Goal: Transaction & Acquisition: Book appointment/travel/reservation

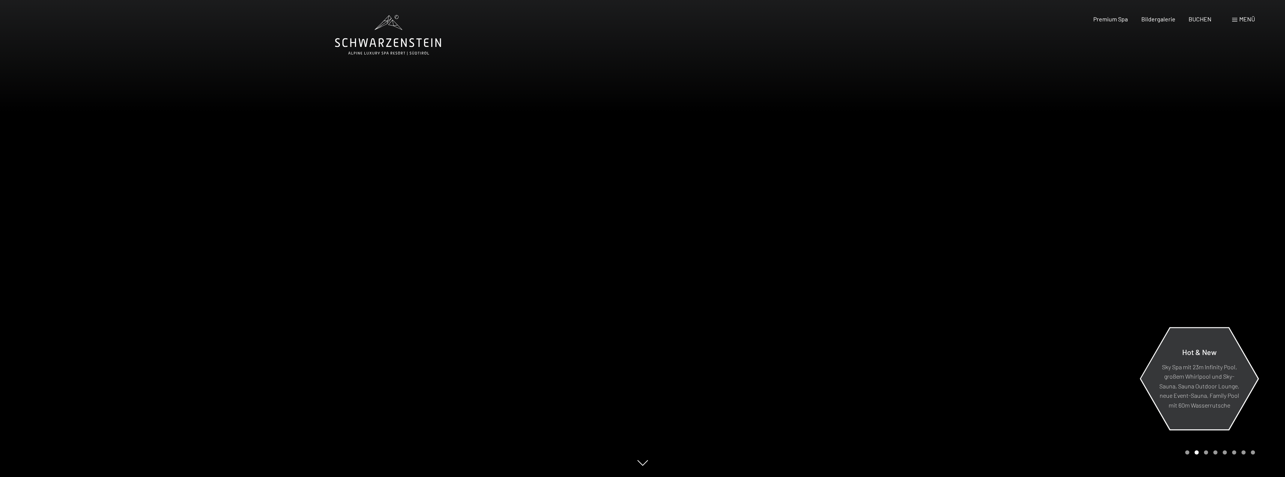
click at [1201, 386] on p "Sky Spa mit 23m Infinity Pool, großem Whirlpool und Sky-Sauna, Sauna Outdoor Lo…" at bounding box center [1198, 386] width 81 height 48
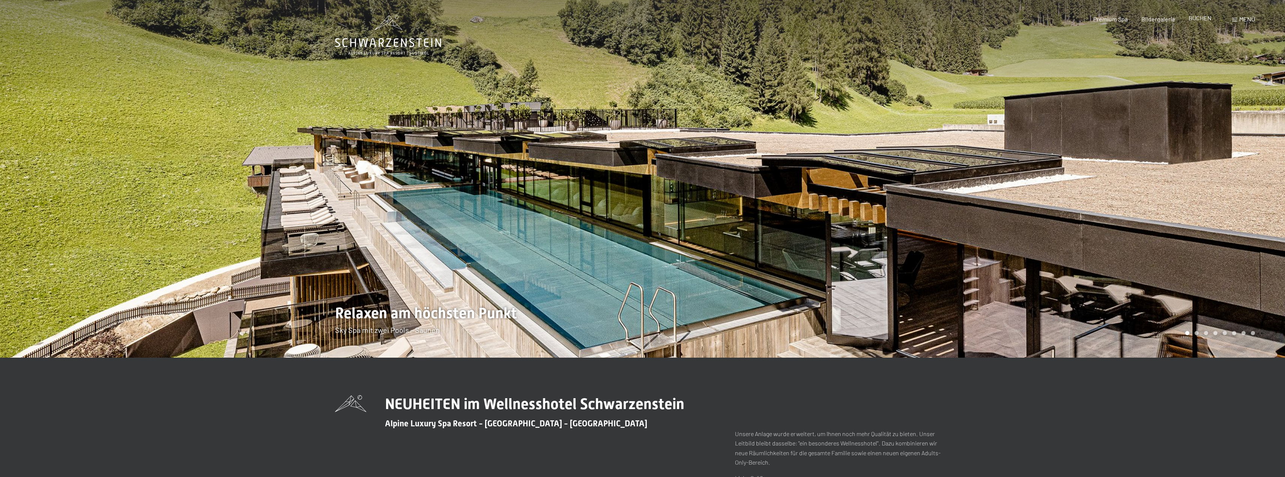
click at [1203, 18] on span "BUCHEN" at bounding box center [1199, 17] width 23 height 7
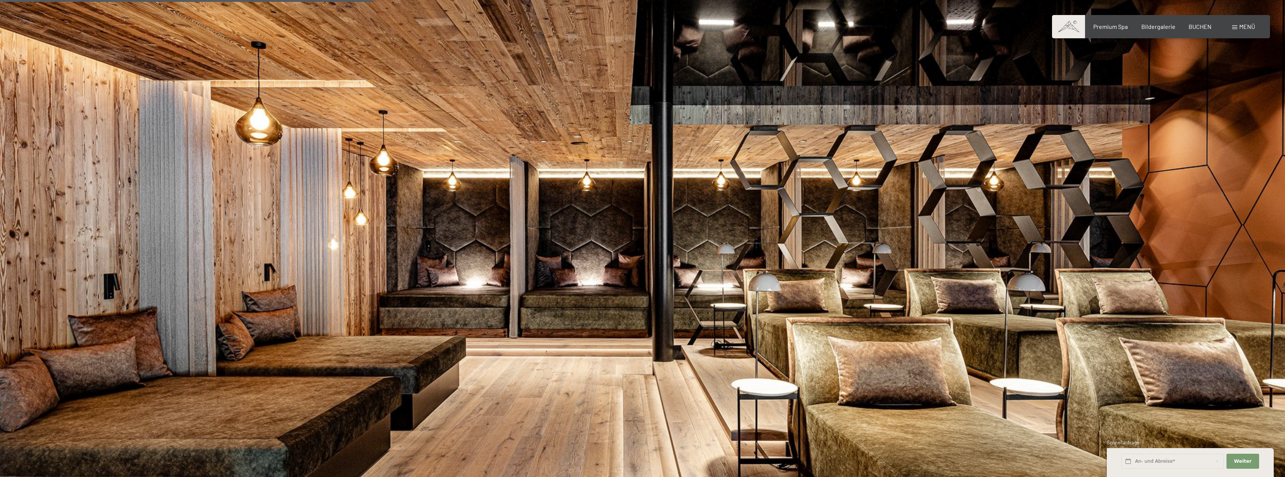
scroll to position [1388, 0]
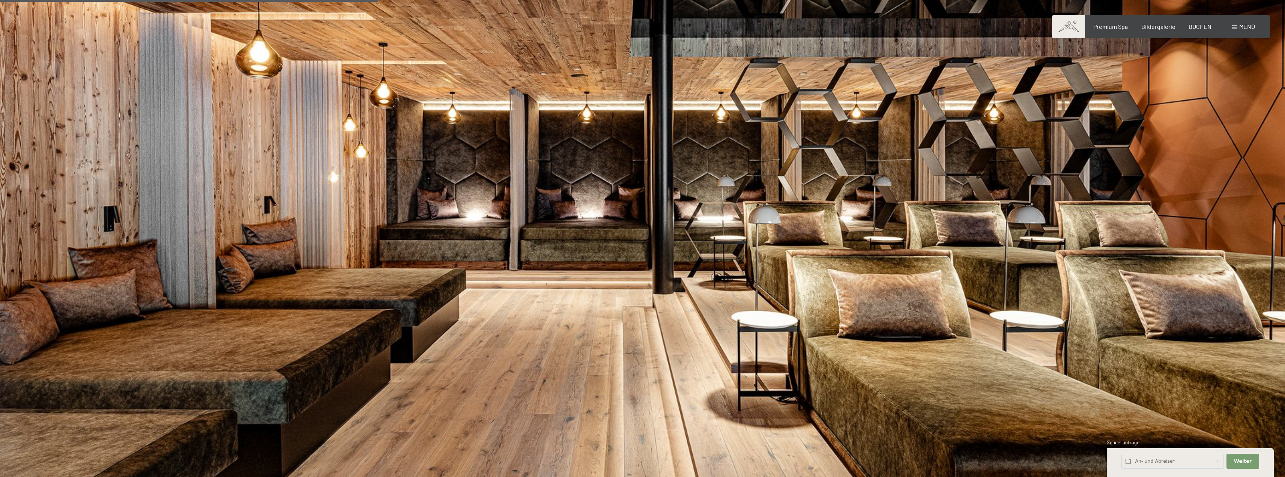
click at [1237, 26] on div "Menü" at bounding box center [1243, 27] width 23 height 8
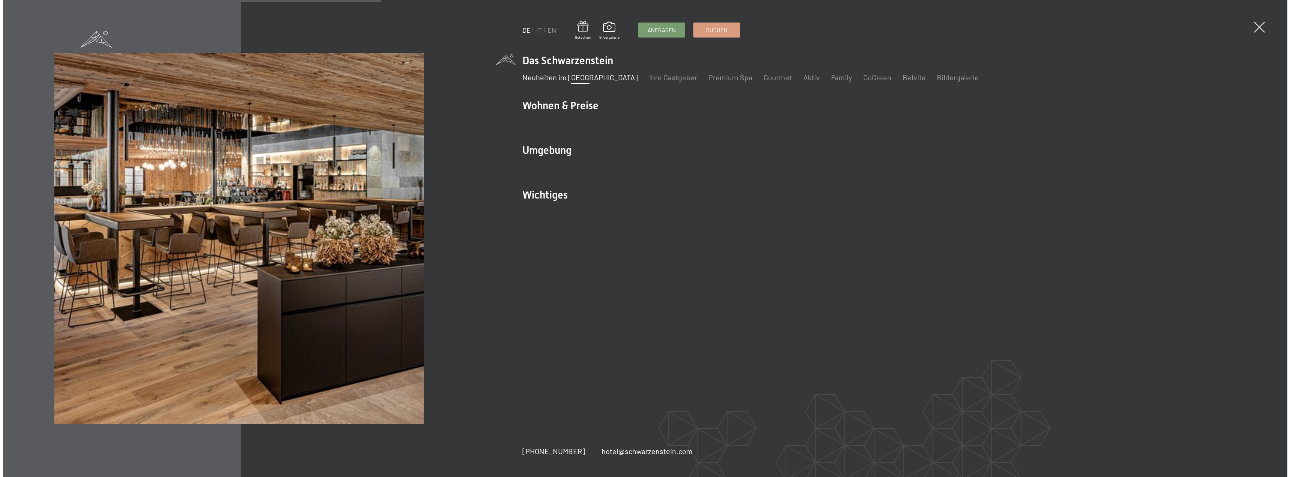
scroll to position [1391, 0]
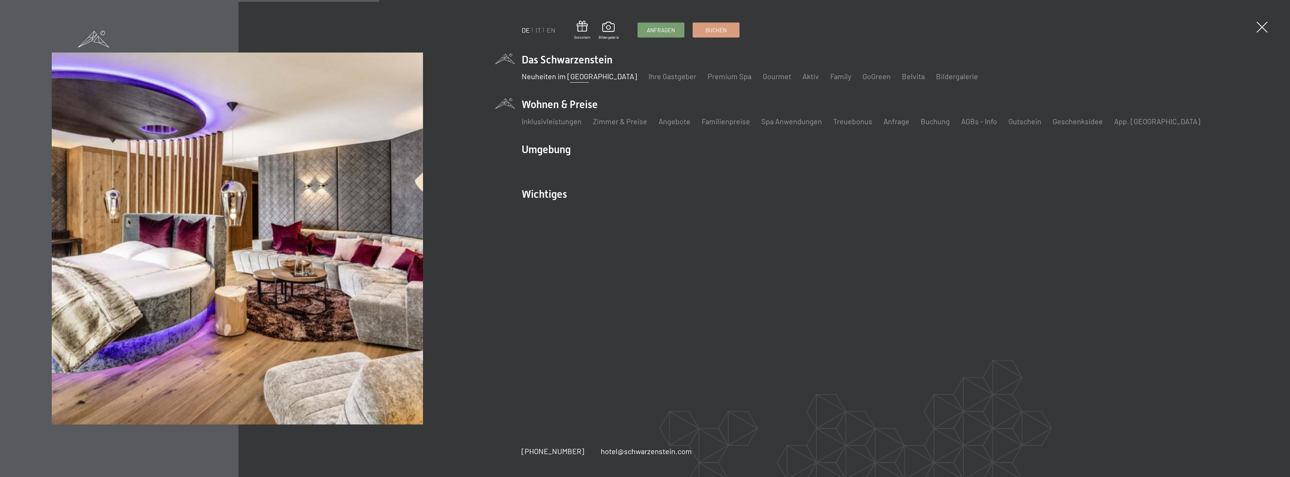
click at [582, 101] on li "Wohnen & Preise Inklusivleistungen Zimmer & Preise Liste Angebote Liste Familie…" at bounding box center [867, 115] width 690 height 37
click at [635, 122] on link "Zimmer & Preise" at bounding box center [620, 121] width 54 height 9
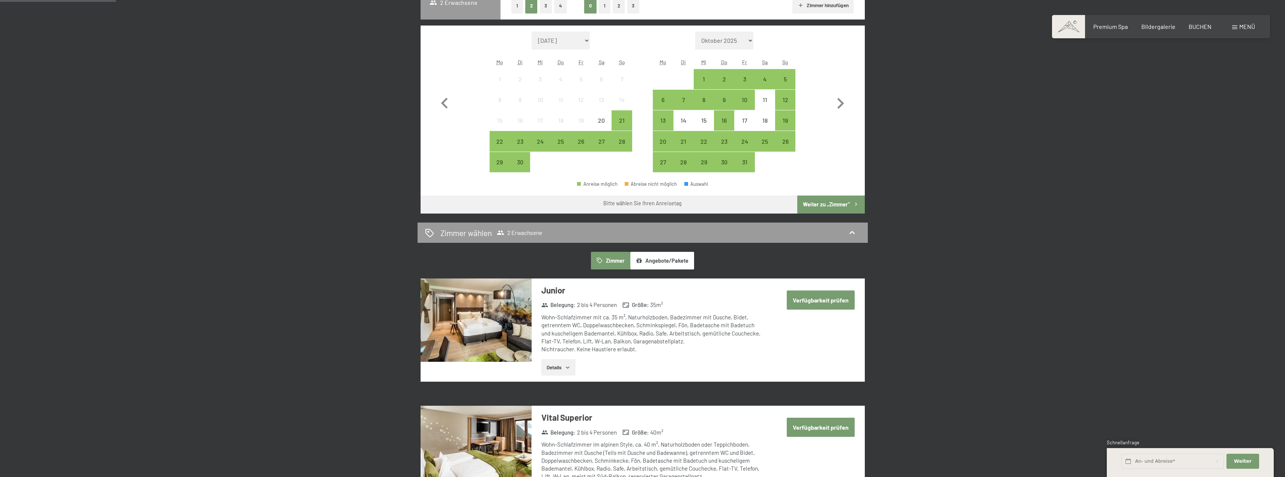
scroll to position [225, 0]
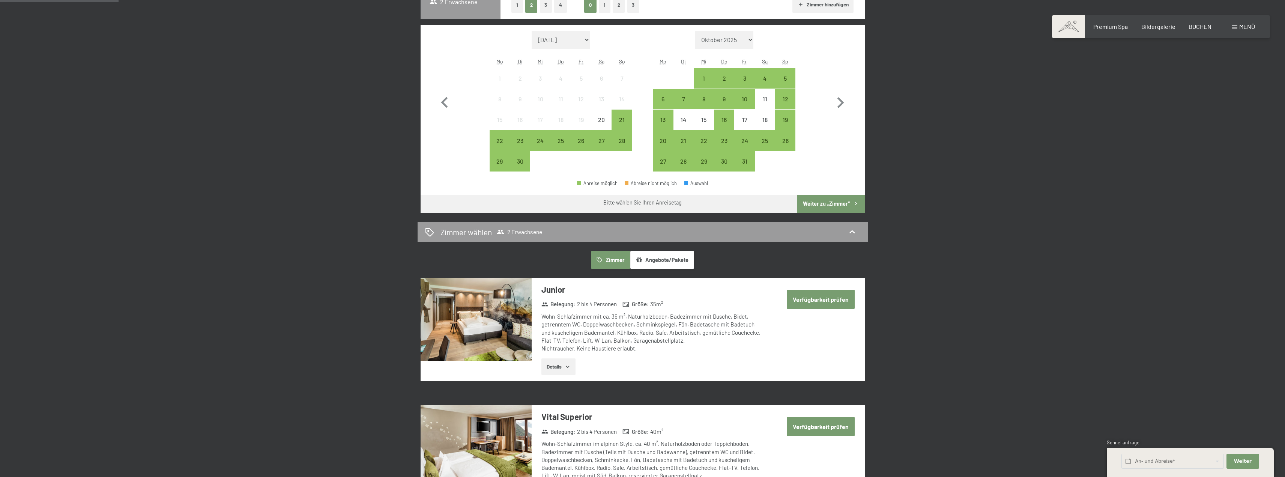
click at [657, 258] on button "Angebote/Pakete" at bounding box center [662, 259] width 64 height 17
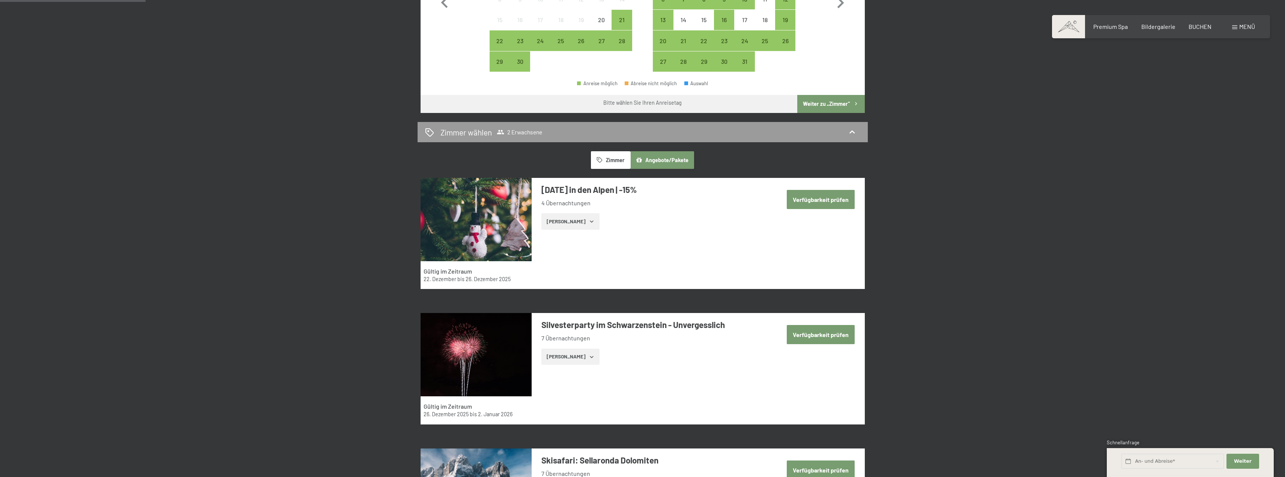
scroll to position [338, 0]
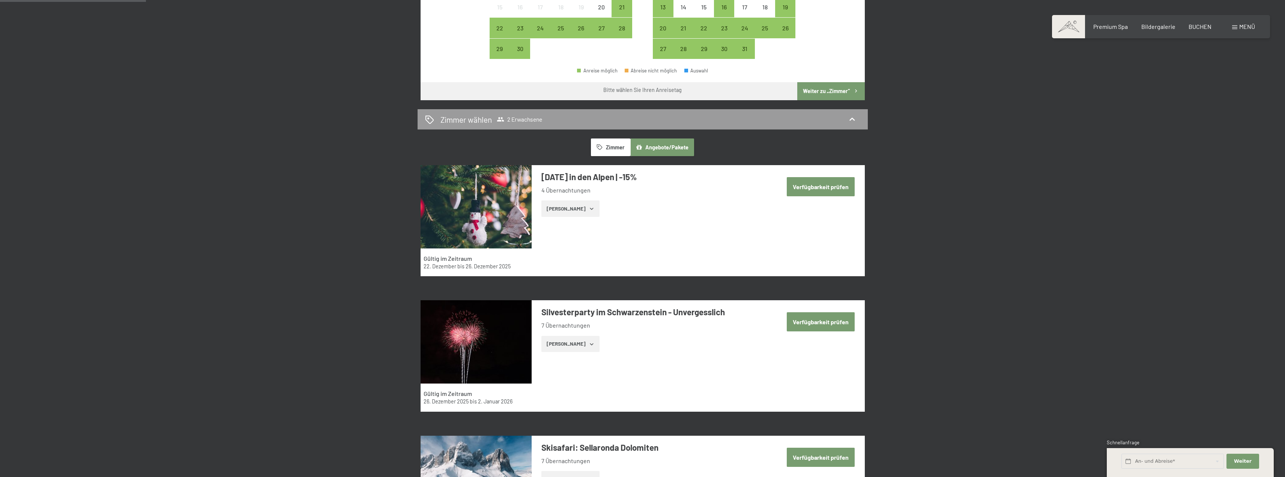
click at [616, 143] on button "Zimmer" at bounding box center [610, 146] width 39 height 17
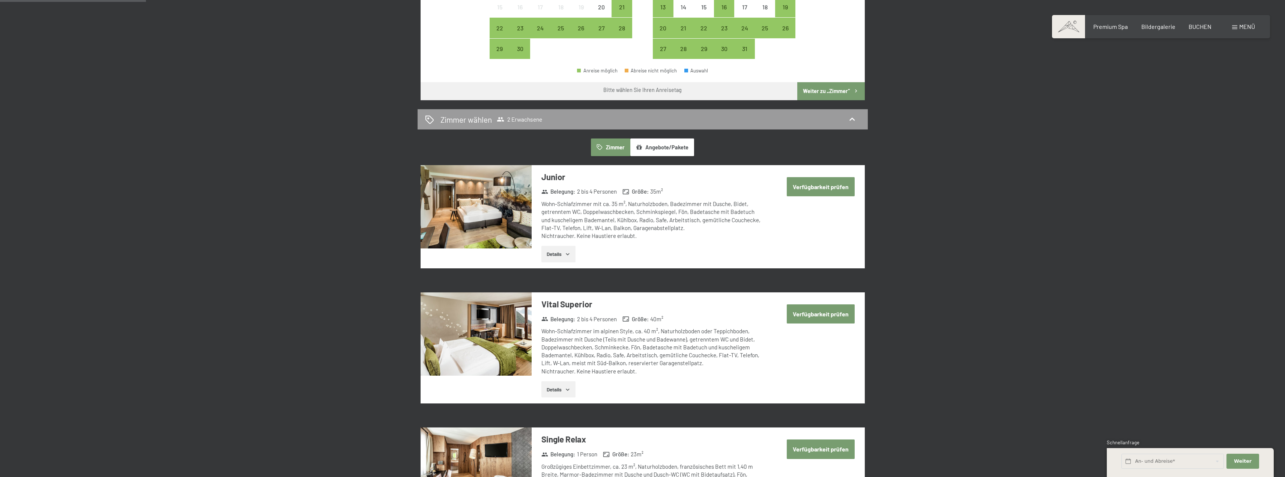
click at [642, 215] on div "Wohn-Schlafzimmer mit ca. 35 m², Naturholzboden, Badezimmer mit Dusche, Bidet, …" at bounding box center [652, 220] width 223 height 40
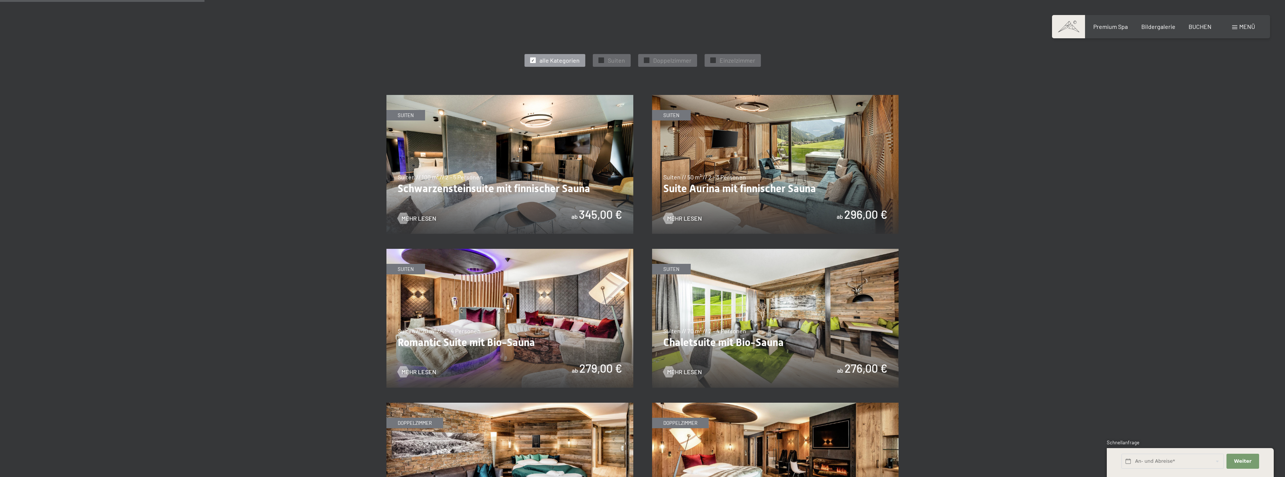
scroll to position [413, 0]
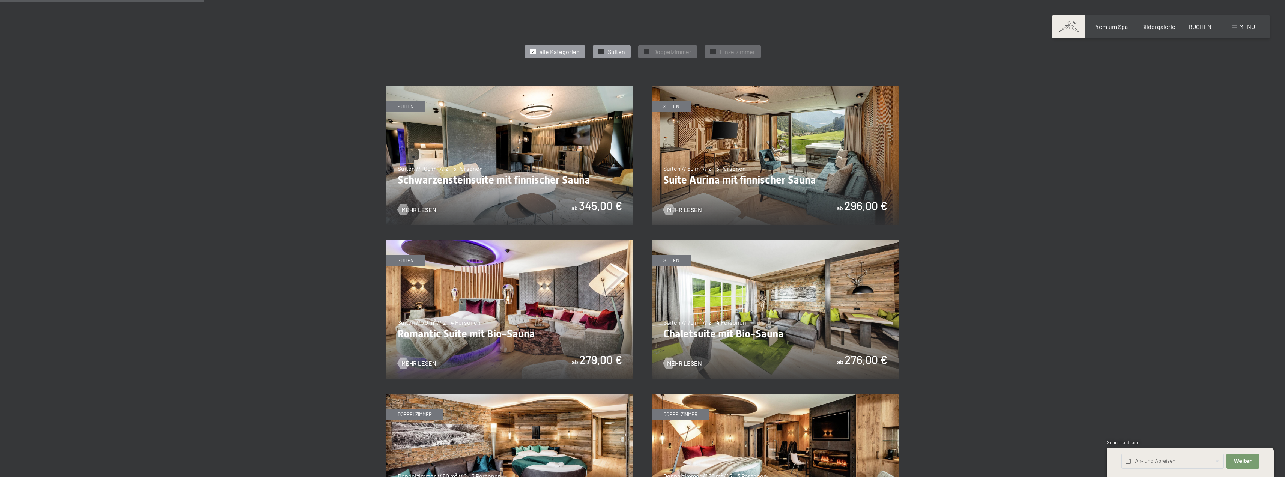
click at [611, 51] on span "Suiten" at bounding box center [616, 52] width 17 height 8
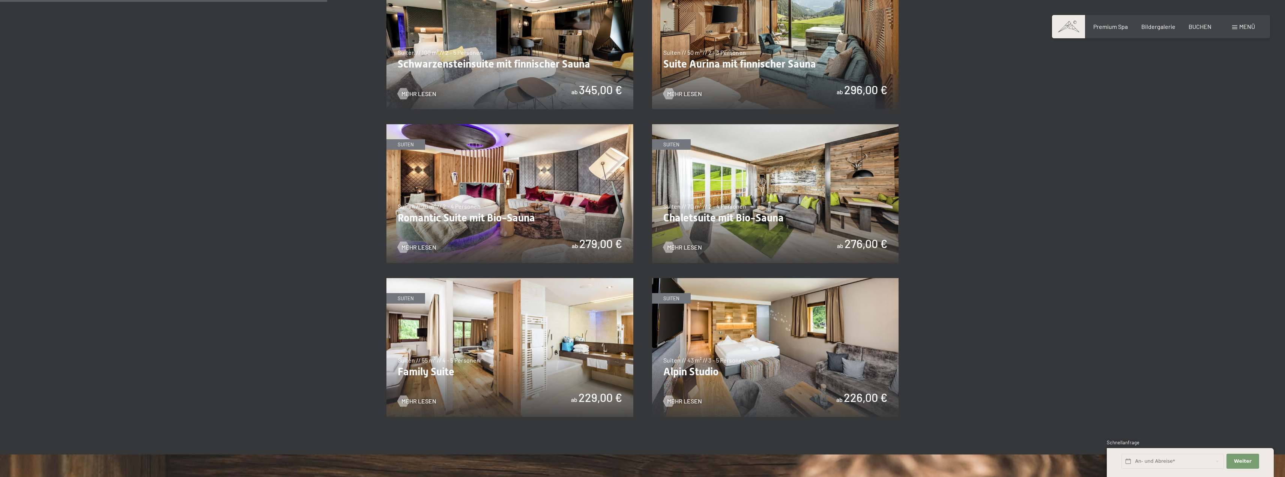
scroll to position [563, 0]
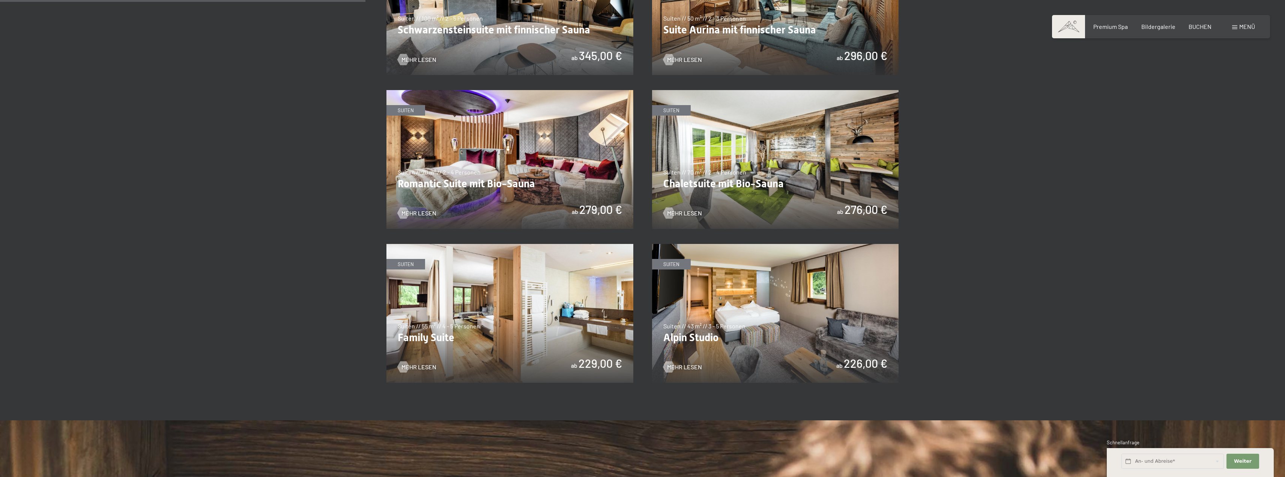
click at [533, 334] on img at bounding box center [509, 313] width 247 height 139
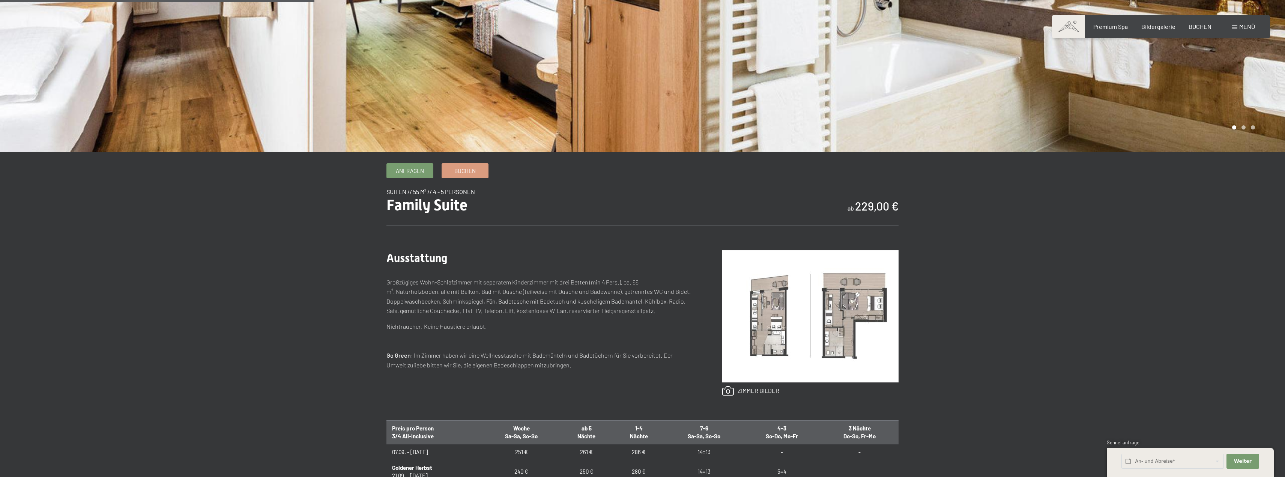
scroll to position [225, 0]
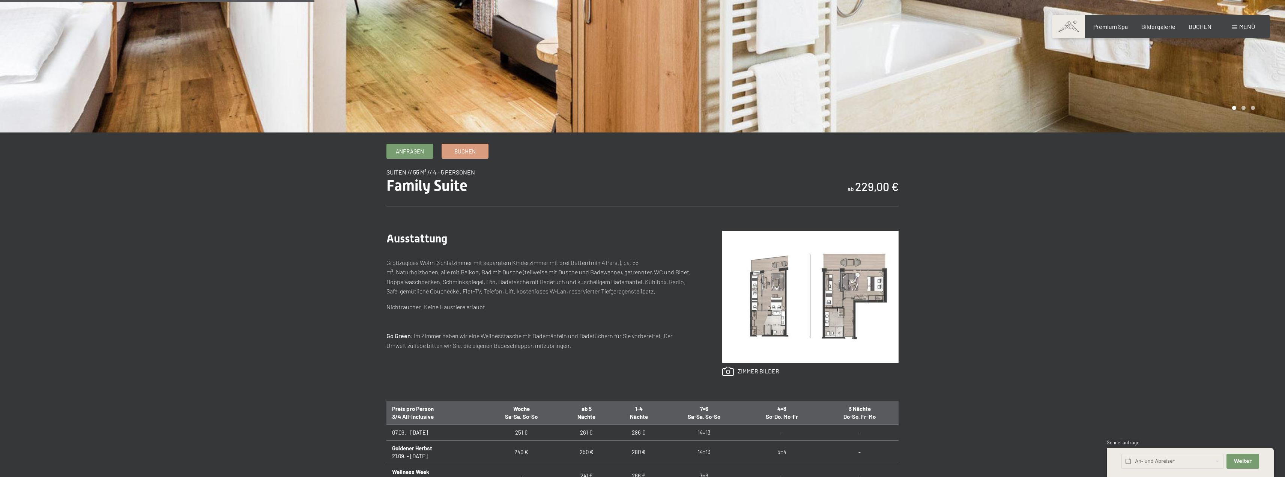
click at [765, 288] on img at bounding box center [810, 297] width 176 height 132
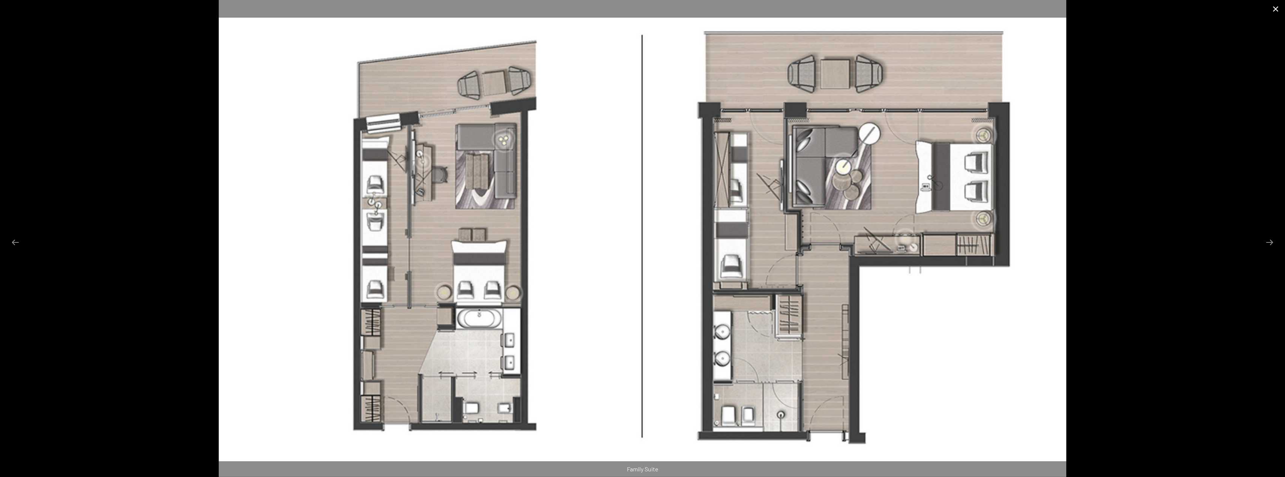
click at [1277, 9] on button "Close gallery" at bounding box center [1275, 9] width 19 height 18
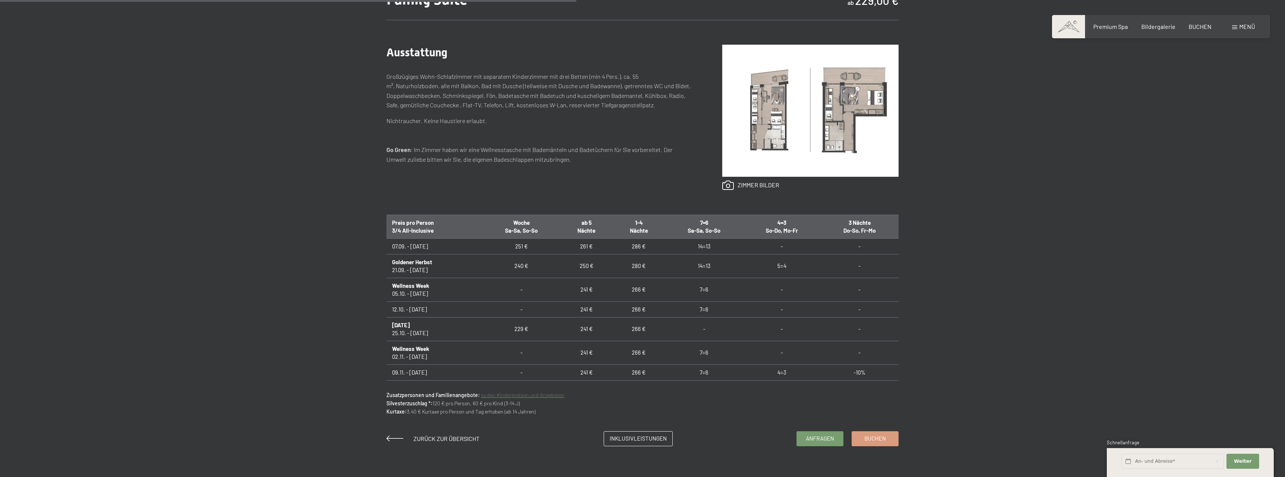
scroll to position [413, 0]
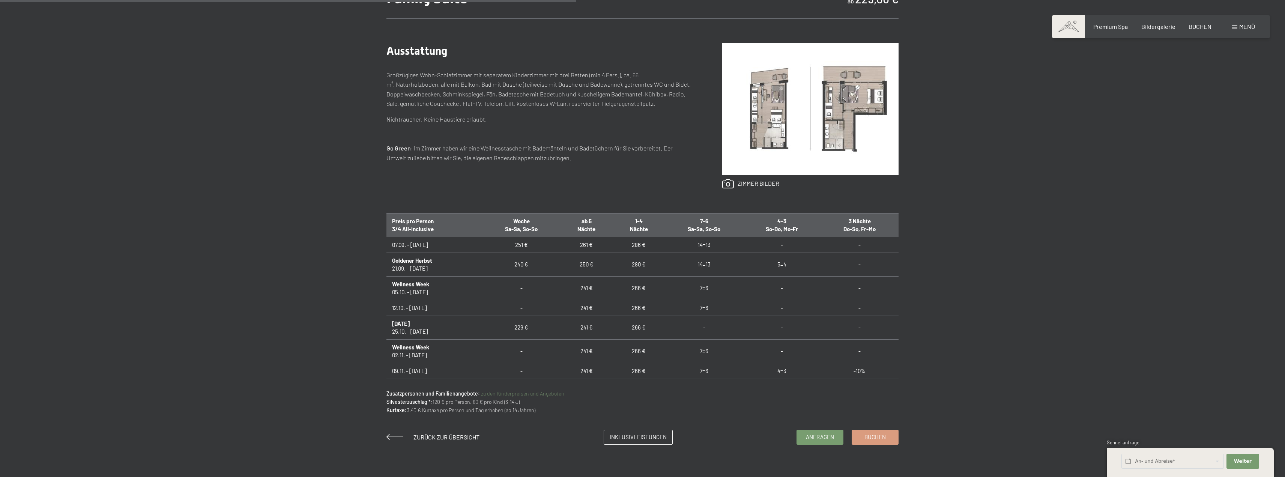
click at [539, 393] on link "zu den Kinderpreisen und Angeboten" at bounding box center [522, 393] width 83 height 6
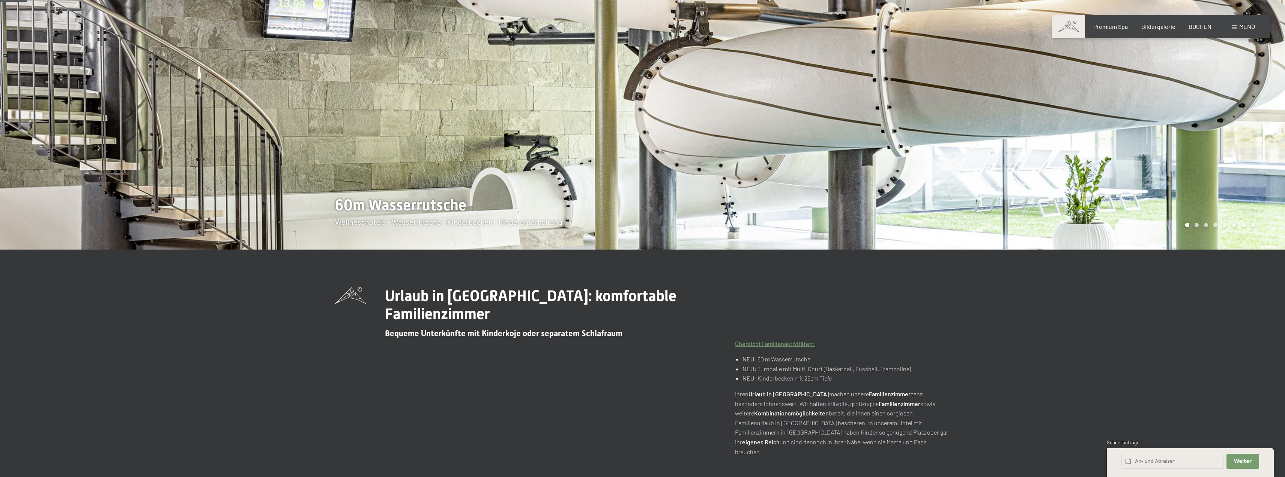
scroll to position [113, 0]
